Goal: Task Accomplishment & Management: Manage account settings

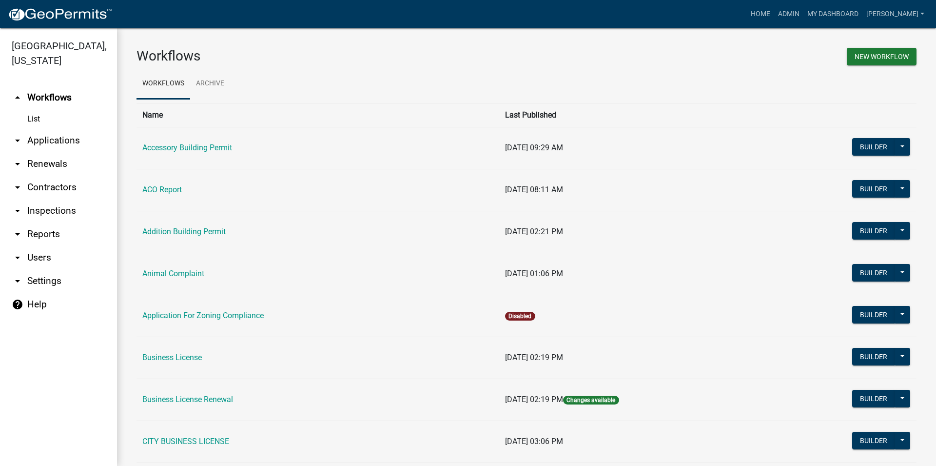
click at [43, 143] on link "arrow_drop_down Applications" at bounding box center [58, 140] width 117 height 23
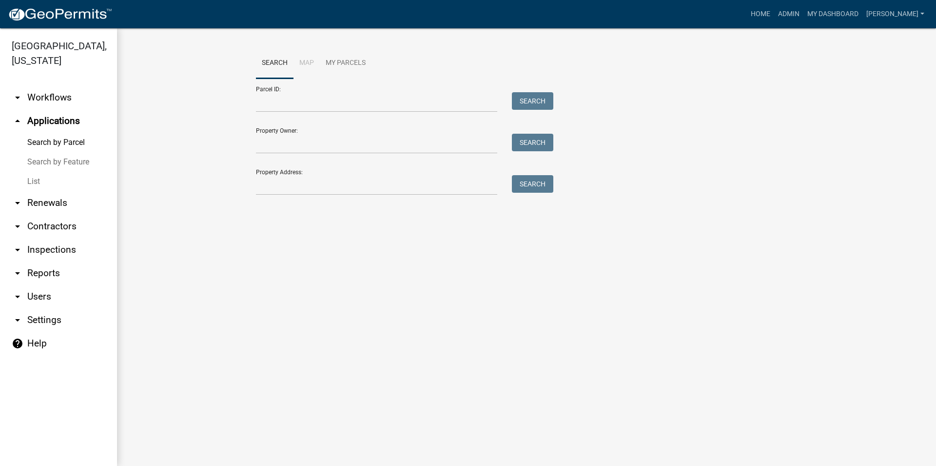
click at [49, 184] on link "List" at bounding box center [58, 181] width 117 height 19
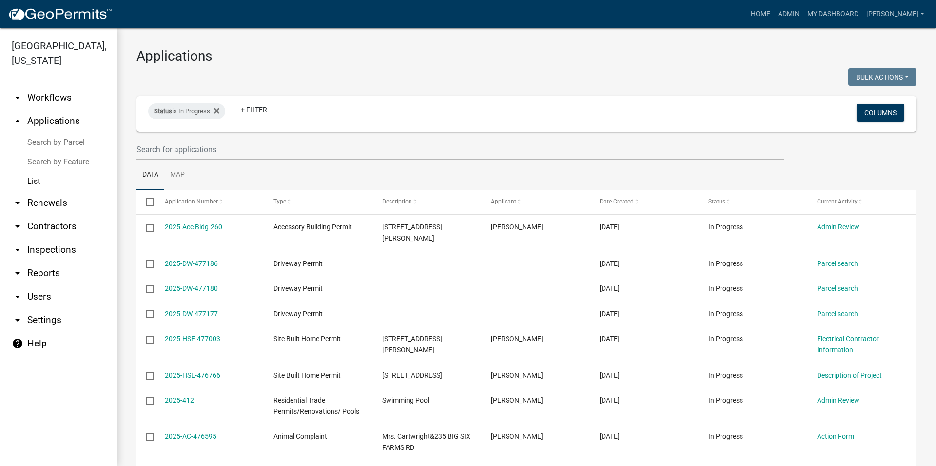
click at [49, 249] on link "arrow_drop_down Inspections" at bounding box center [58, 249] width 117 height 23
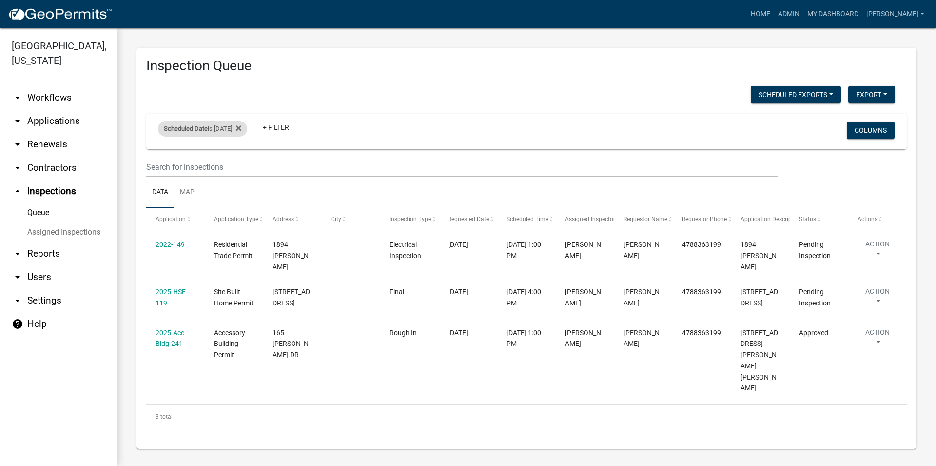
click at [221, 135] on div "Scheduled Date is [DATE]" at bounding box center [202, 129] width 89 height 16
click at [240, 163] on input "[DATE]" at bounding box center [216, 165] width 68 height 20
type input "[DATE]"
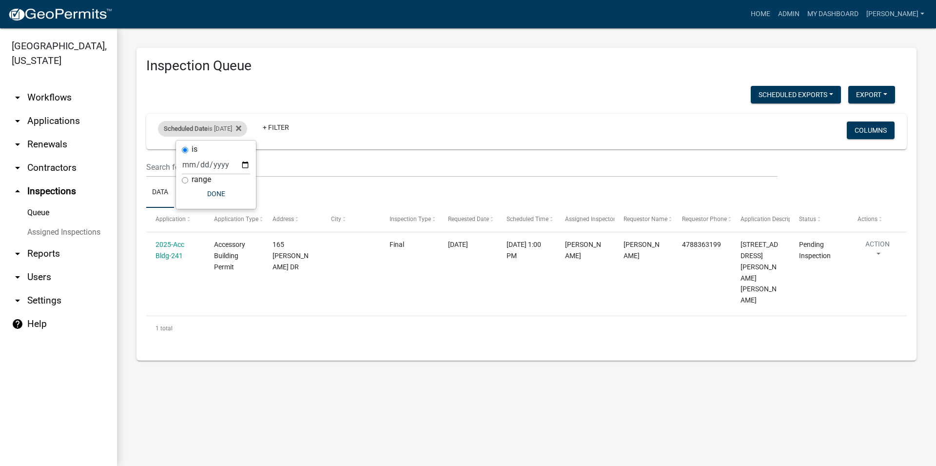
click at [235, 131] on div "Scheduled Date is [DATE]" at bounding box center [202, 129] width 89 height 16
click at [241, 132] on div "Scheduled Date is [DATE]" at bounding box center [202, 129] width 89 height 16
click at [234, 165] on input "[DATE]" at bounding box center [216, 165] width 68 height 20
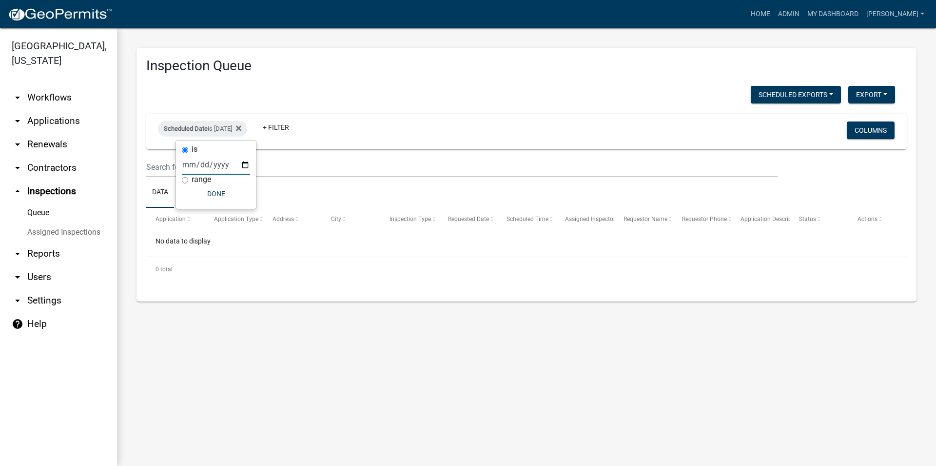
click at [237, 165] on input "[DATE]" at bounding box center [216, 165] width 68 height 20
type input "[DATE]"
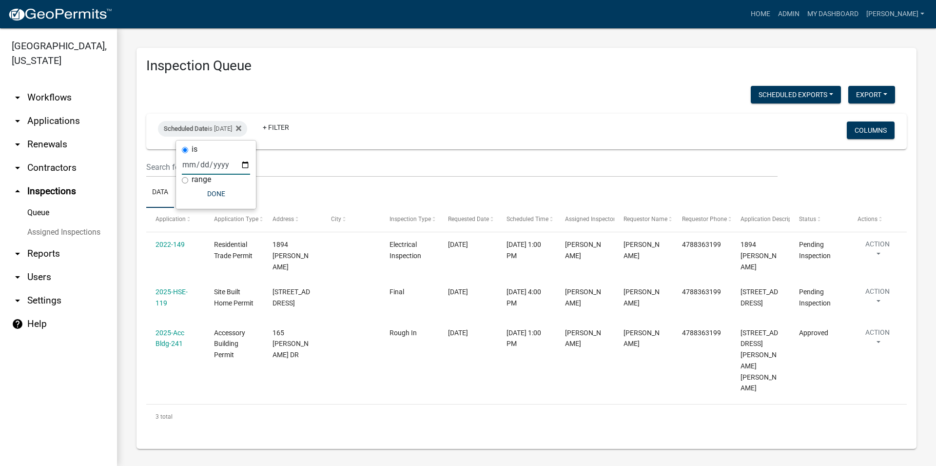
click at [75, 124] on link "arrow_drop_down Applications" at bounding box center [58, 120] width 117 height 23
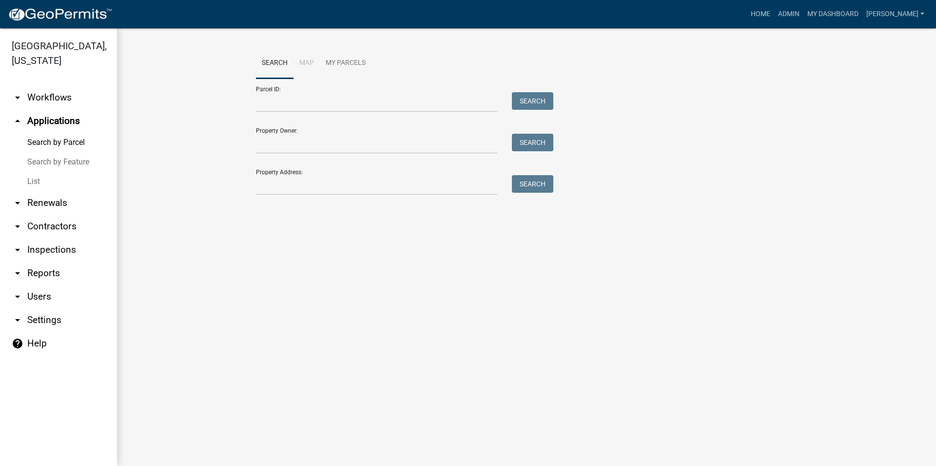
click at [343, 198] on div "Search Map My Parcels Parcel ID: Search Property Owner: Search Property Address…" at bounding box center [527, 126] width 556 height 156
click at [338, 189] on input "Property Address:" at bounding box center [376, 185] width 241 height 20
type input "305"
click at [47, 178] on link "List" at bounding box center [58, 181] width 117 height 19
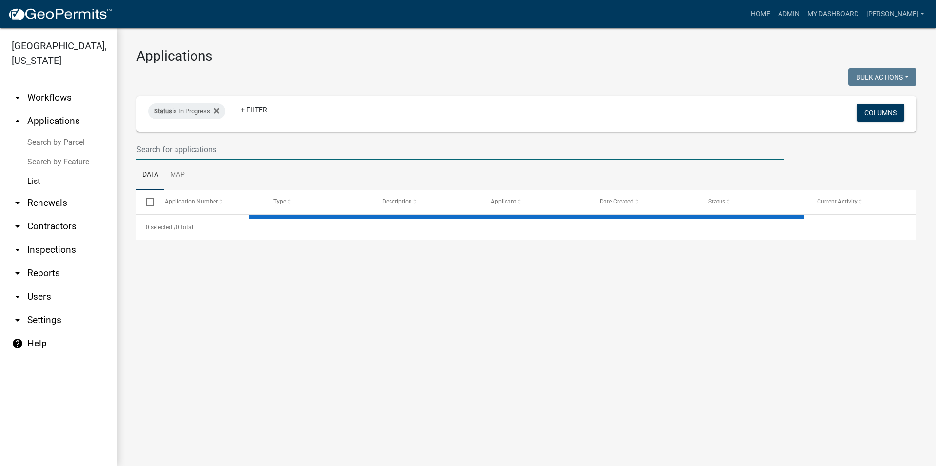
click at [214, 155] on input "text" at bounding box center [459, 149] width 647 height 20
select select "3: 100"
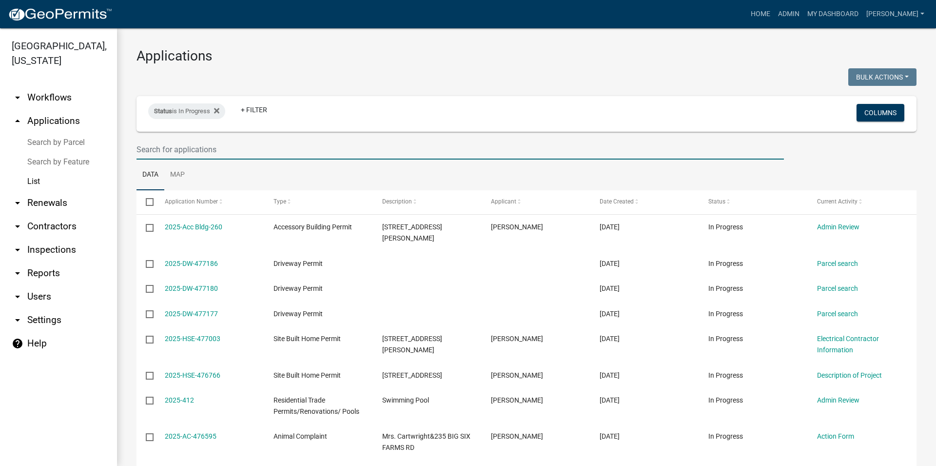
click at [215, 150] on input "text" at bounding box center [459, 149] width 647 height 20
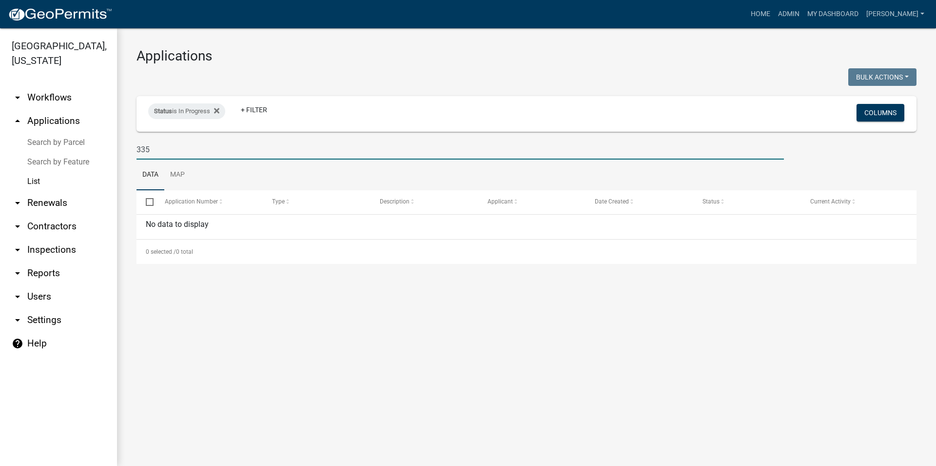
type input "33"
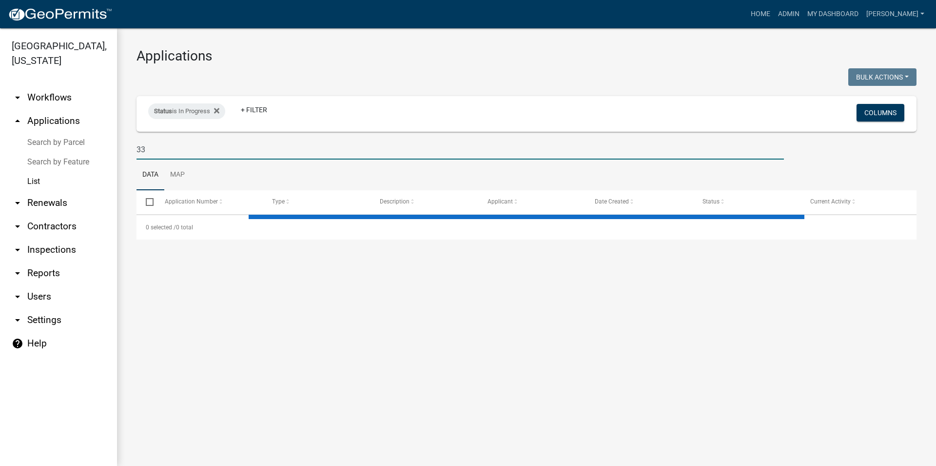
select select "3: 100"
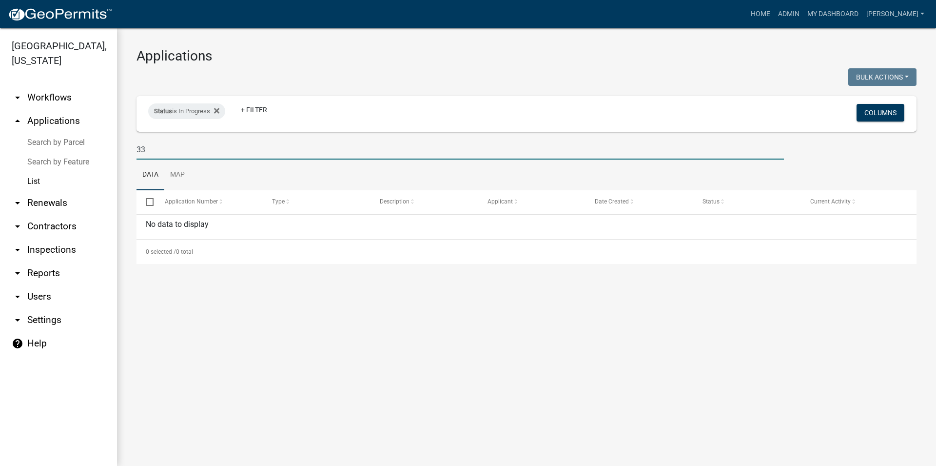
type input "3"
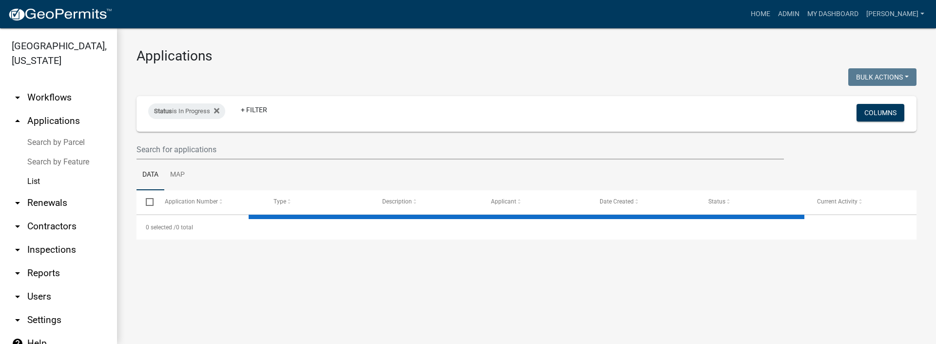
select select "3: 100"
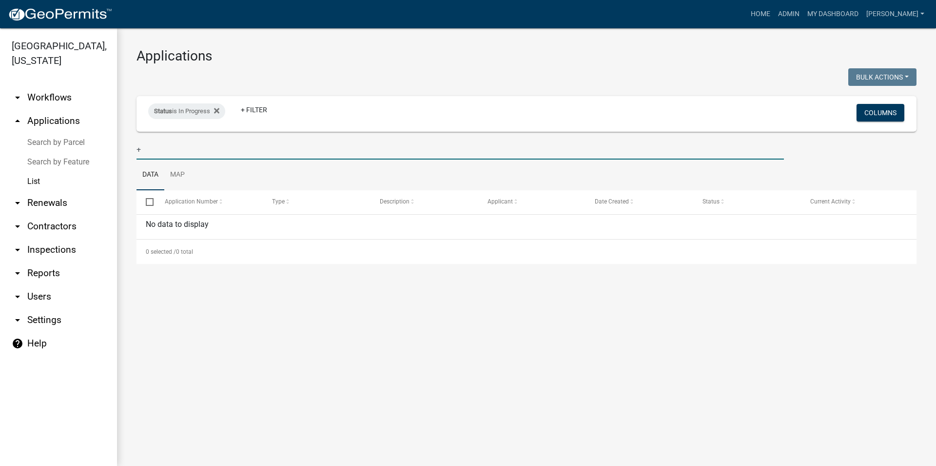
type input "+"
click at [50, 116] on link "arrow_drop_up Applications" at bounding box center [58, 120] width 117 height 23
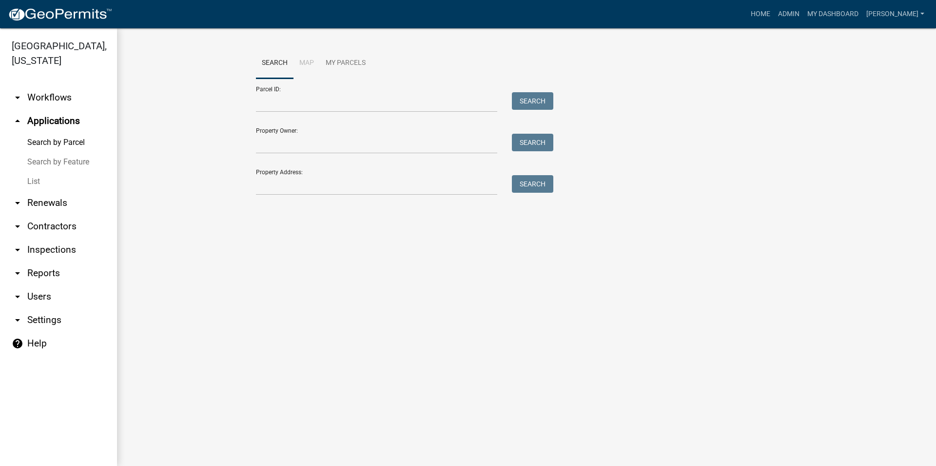
click at [39, 118] on link "arrow_drop_up Applications" at bounding box center [58, 120] width 117 height 23
click at [17, 118] on icon "arrow_drop_up" at bounding box center [18, 121] width 12 height 12
click at [42, 119] on link "arrow_drop_up Applications" at bounding box center [58, 120] width 117 height 23
click at [98, 106] on link "arrow_drop_down Workflows" at bounding box center [58, 97] width 117 height 23
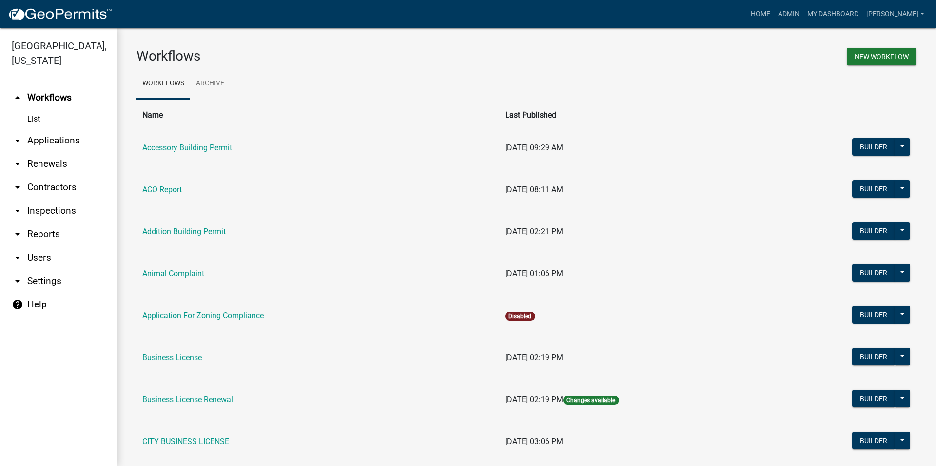
click at [70, 97] on link "arrow_drop_up Workflows" at bounding box center [58, 97] width 117 height 23
click at [35, 111] on link "List" at bounding box center [58, 118] width 117 height 19
click at [45, 130] on link "arrow_drop_down Applications" at bounding box center [58, 140] width 117 height 23
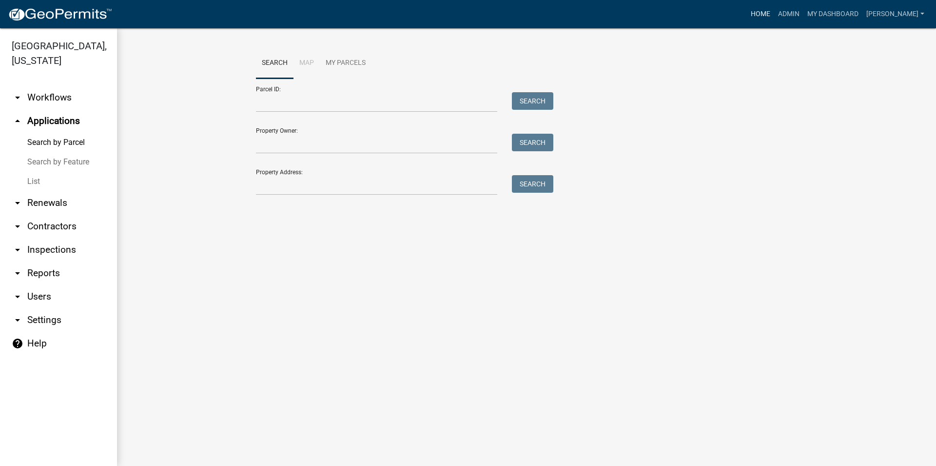
click at [774, 11] on link "Home" at bounding box center [760, 14] width 27 height 19
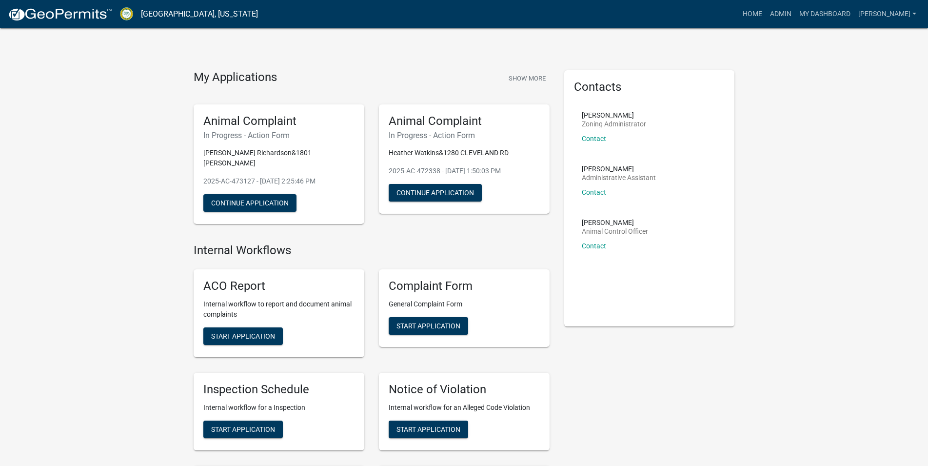
click at [45, 17] on img at bounding box center [60, 14] width 104 height 15
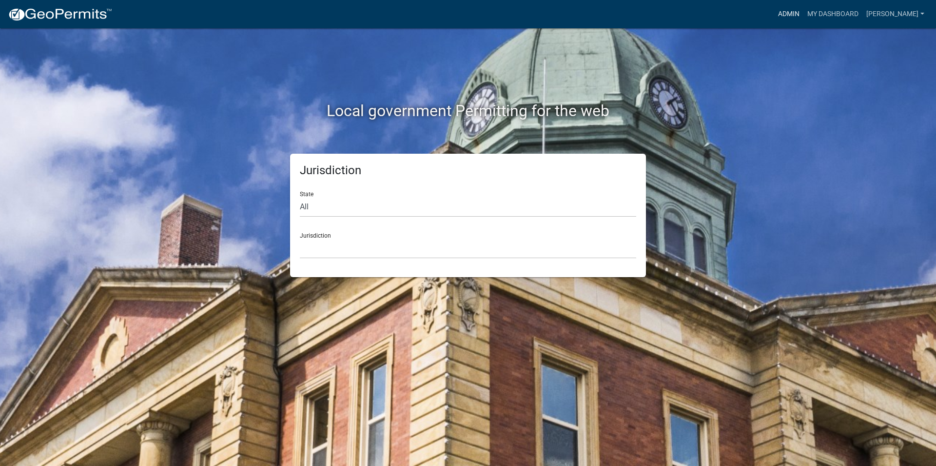
click at [803, 17] on link "Admin" at bounding box center [788, 14] width 29 height 19
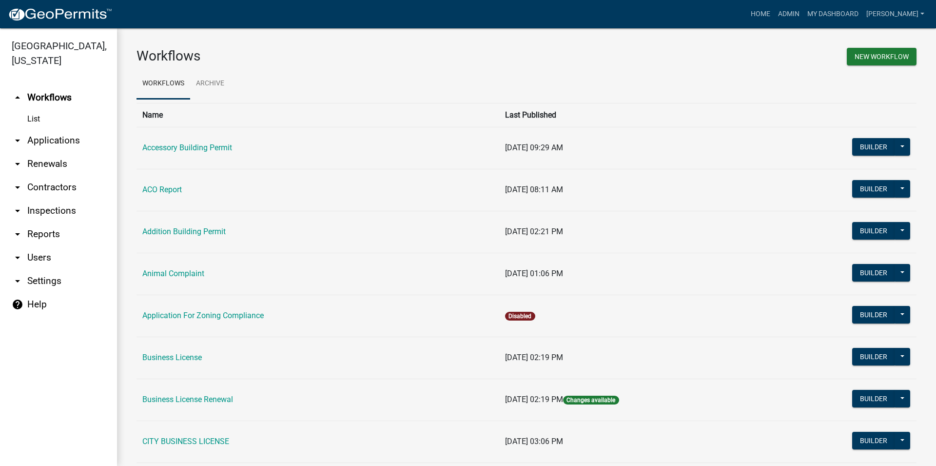
click at [32, 210] on link "arrow_drop_down Inspections" at bounding box center [58, 210] width 117 height 23
